Goal: Navigation & Orientation: Understand site structure

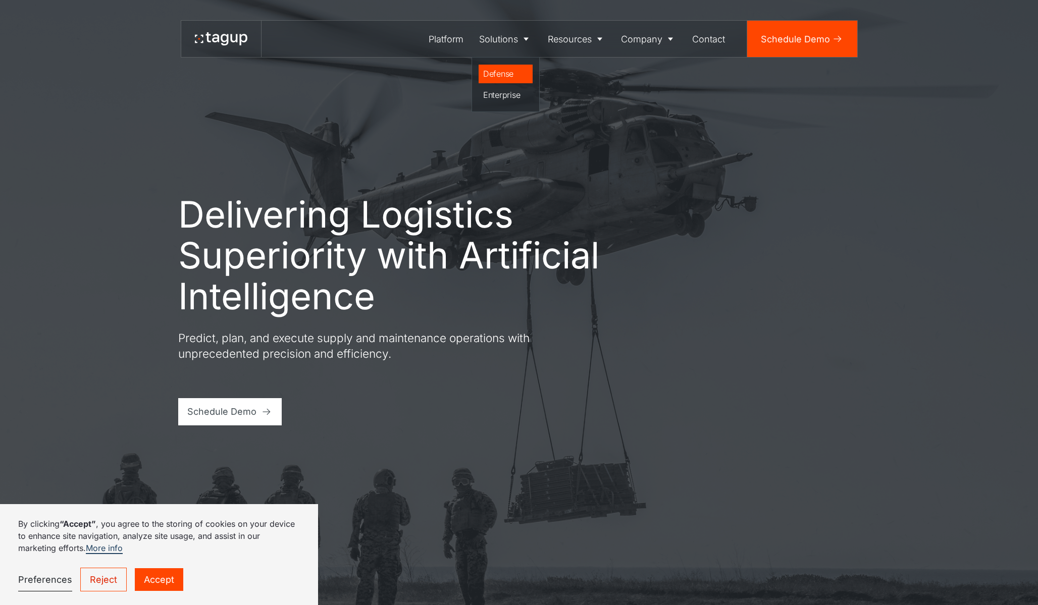
click at [502, 69] on div "Defense" at bounding box center [505, 74] width 45 height 12
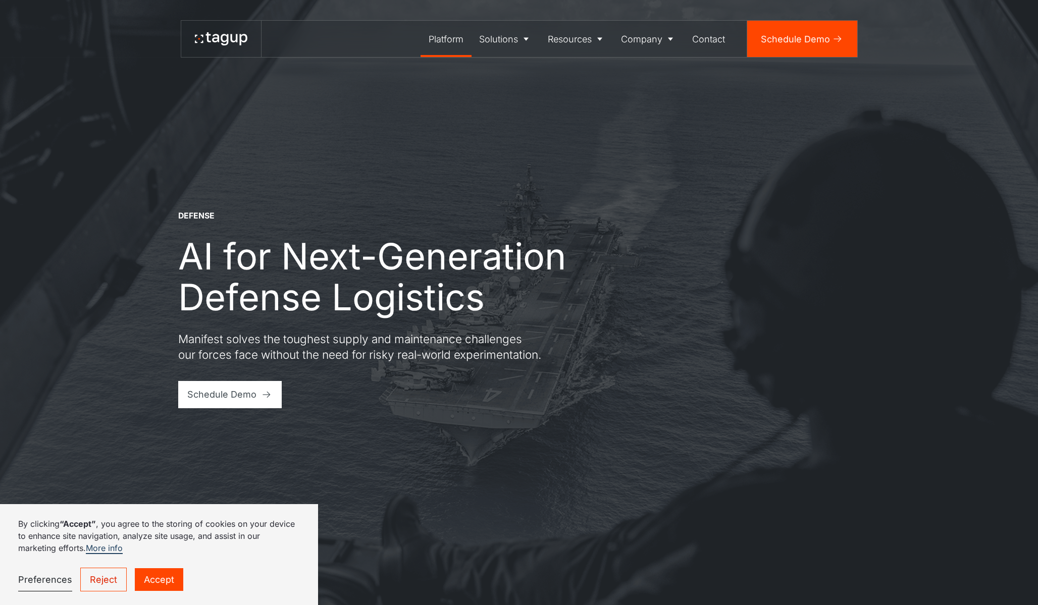
click at [458, 36] on div "Platform" at bounding box center [445, 39] width 35 height 14
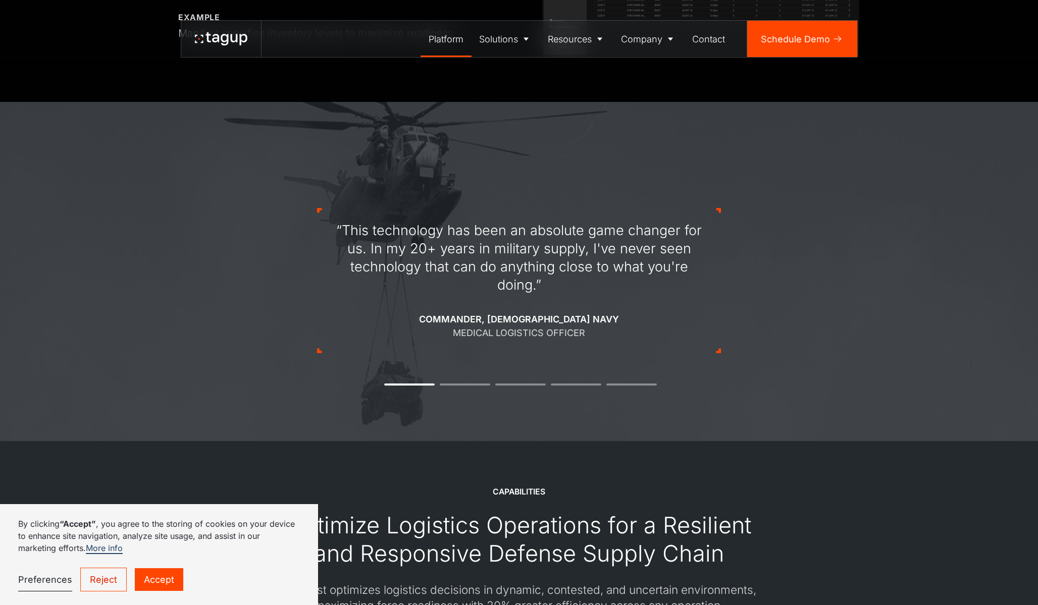
scroll to position [1384, 0]
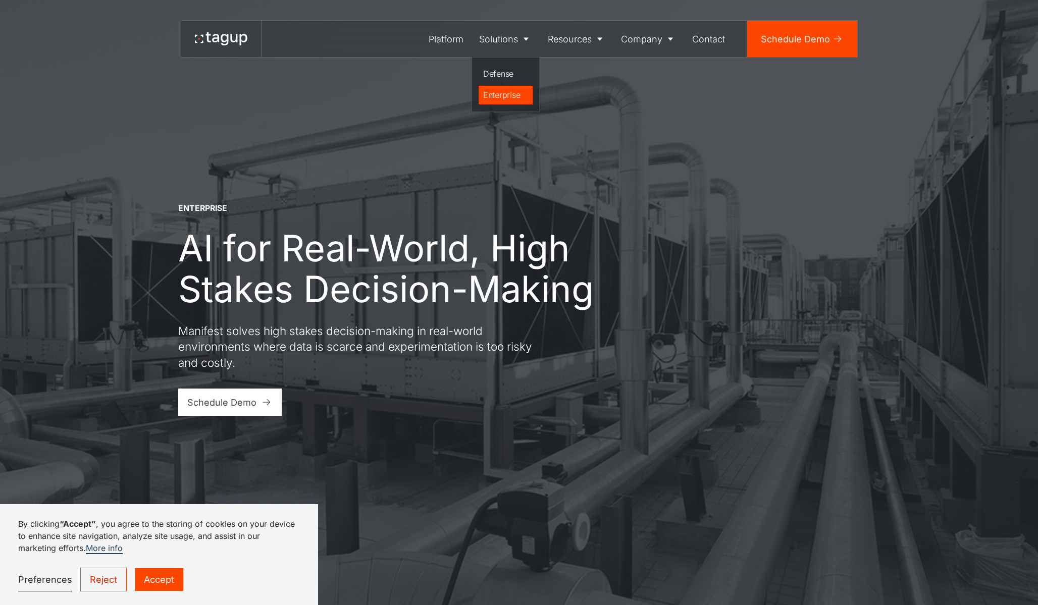
click at [504, 94] on div "Enterprise" at bounding box center [505, 95] width 45 height 12
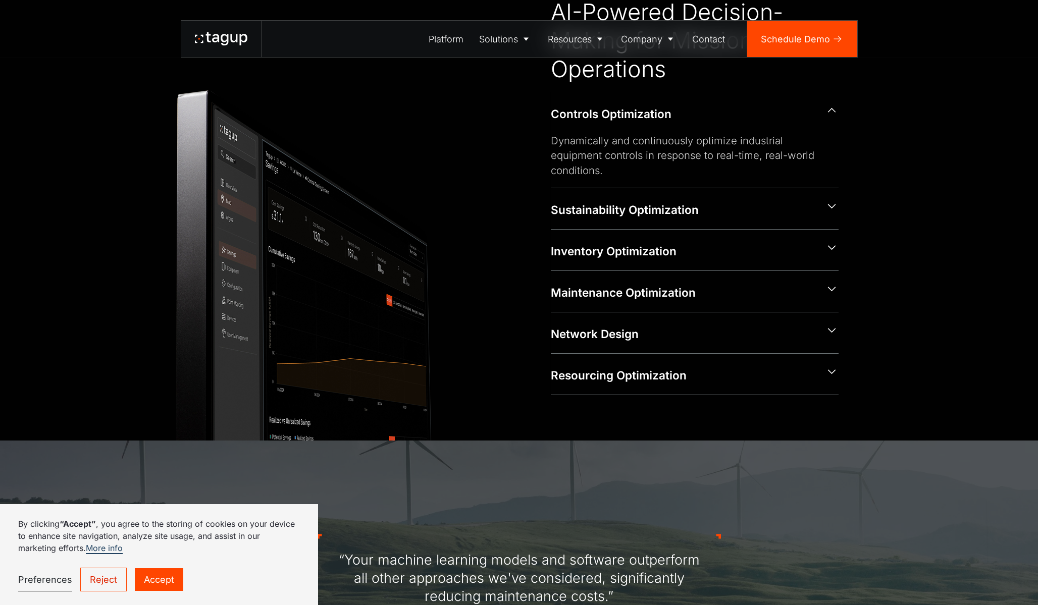
scroll to position [681, 0]
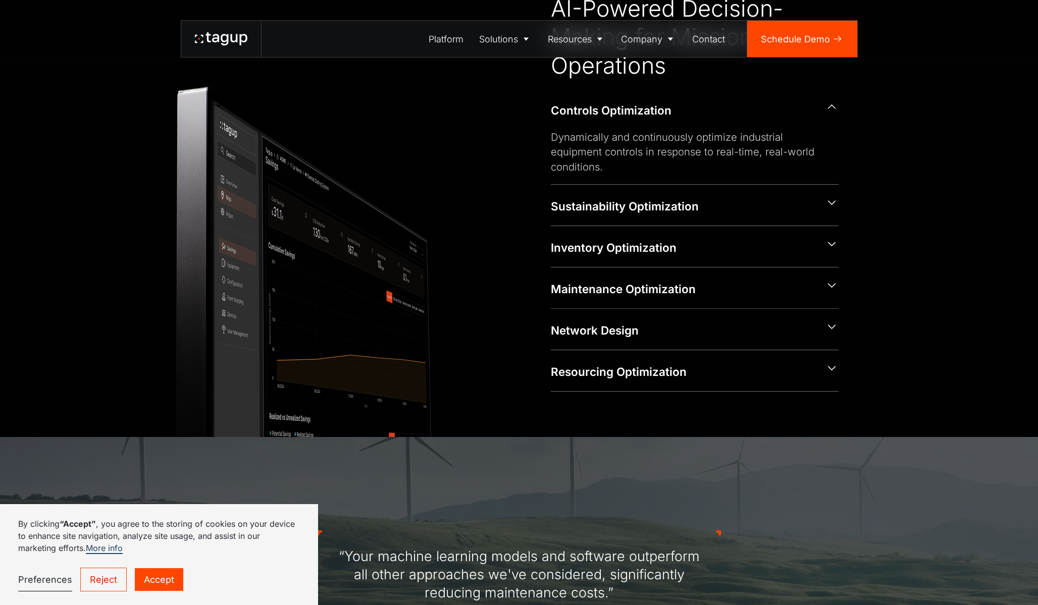
click at [610, 291] on div "Maintenance Optimization" at bounding box center [683, 289] width 265 height 16
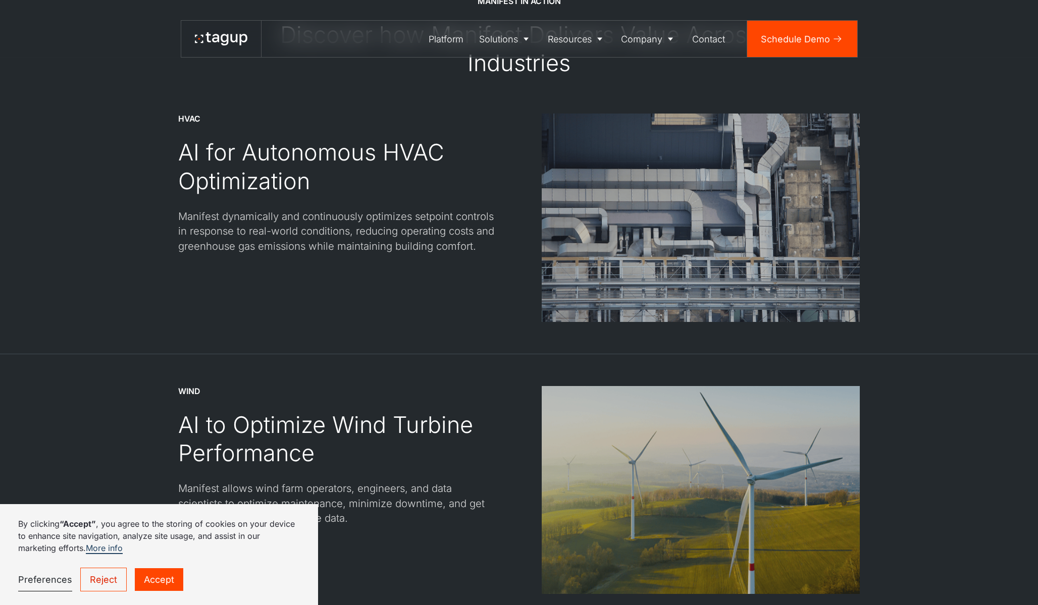
scroll to position [1493, 0]
